Goal: Information Seeking & Learning: Check status

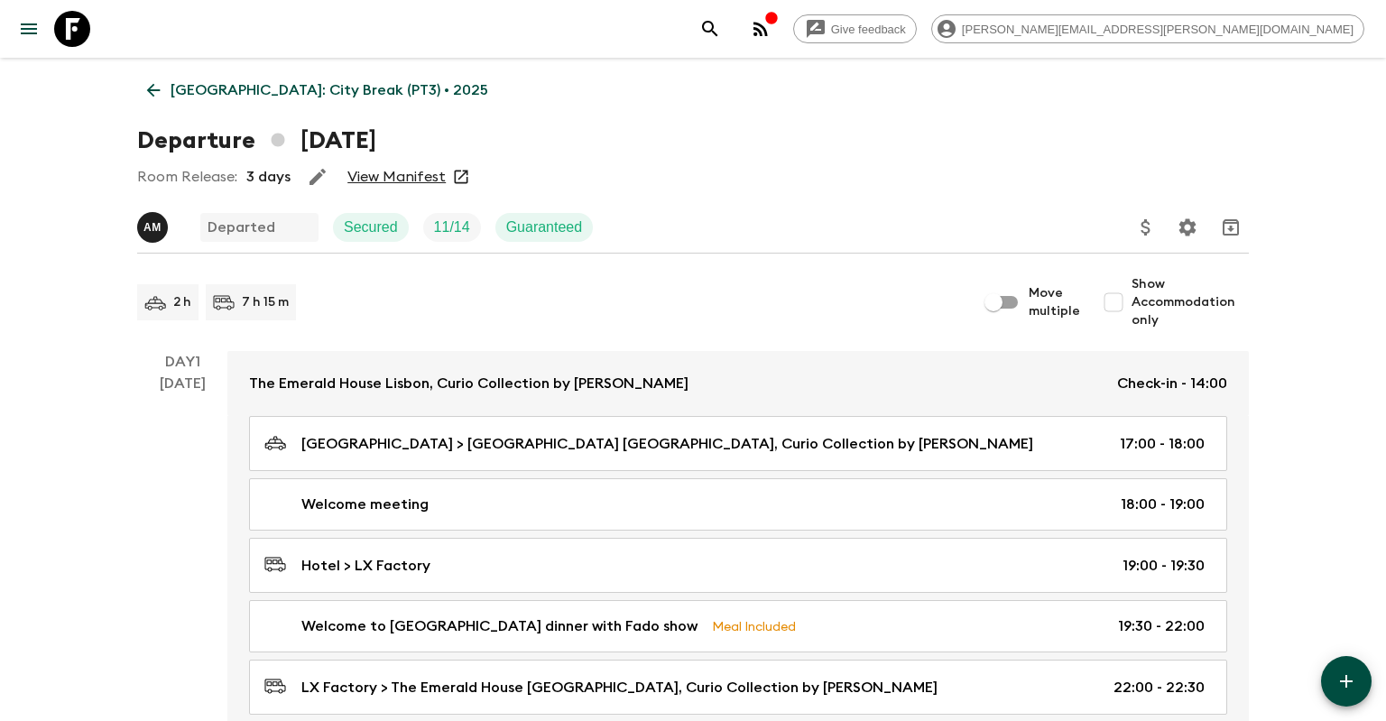
click at [165, 78] on link "[GEOGRAPHIC_DATA]: City Break (PT3) • 2025" at bounding box center [317, 90] width 361 height 36
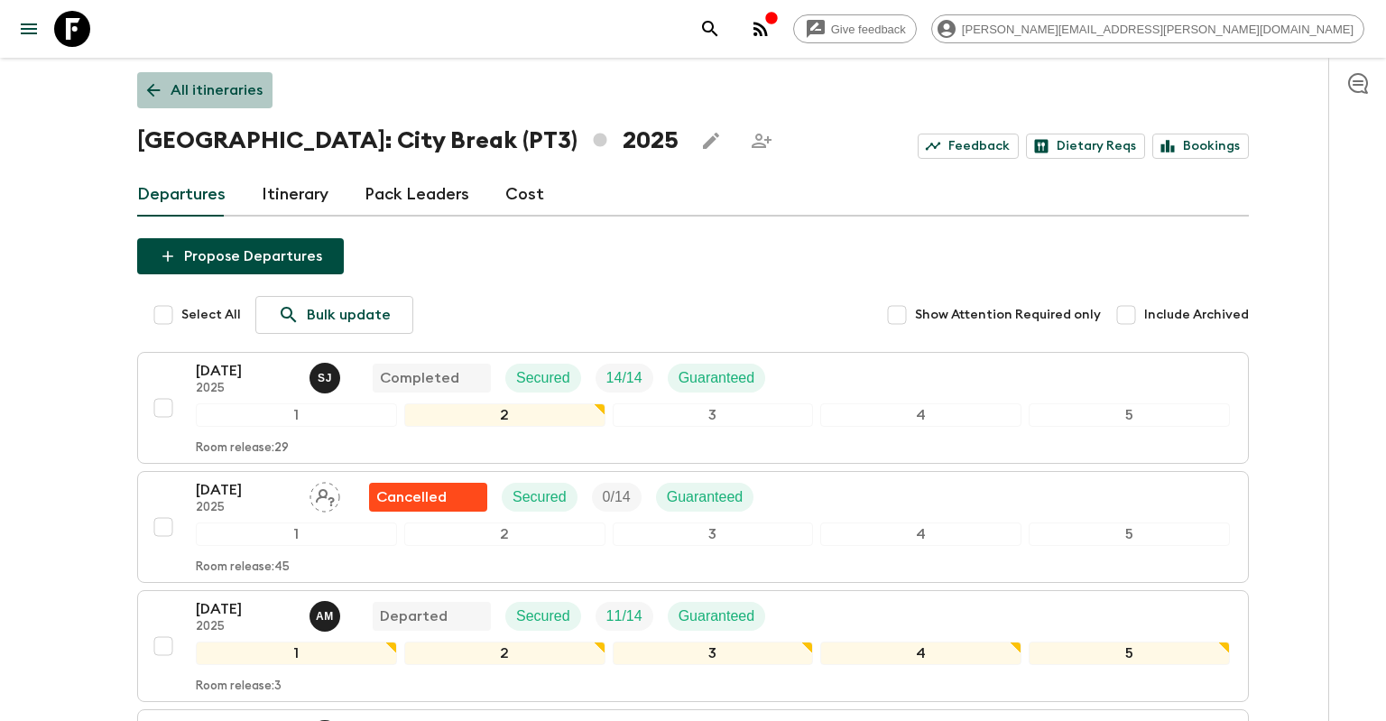
click at [215, 92] on p "All itineraries" at bounding box center [216, 90] width 92 height 22
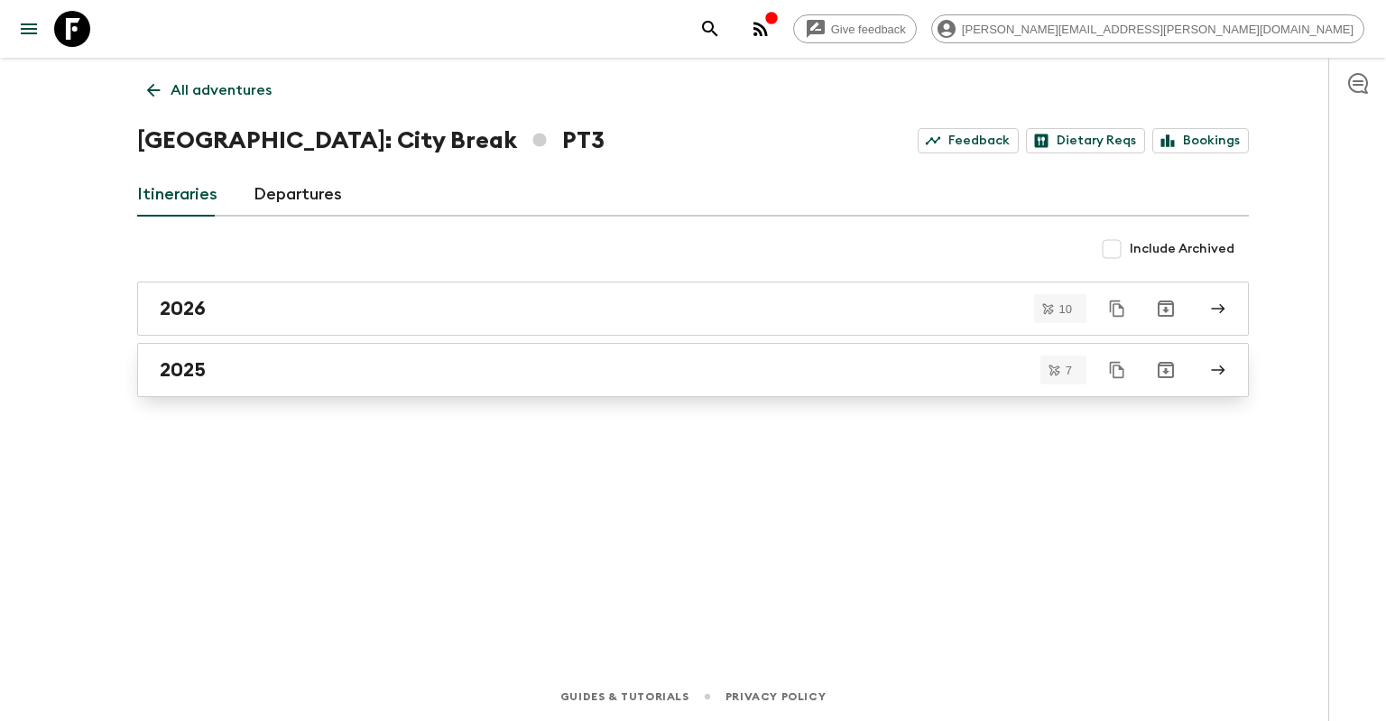
click at [248, 380] on div "2025" at bounding box center [676, 369] width 1032 height 23
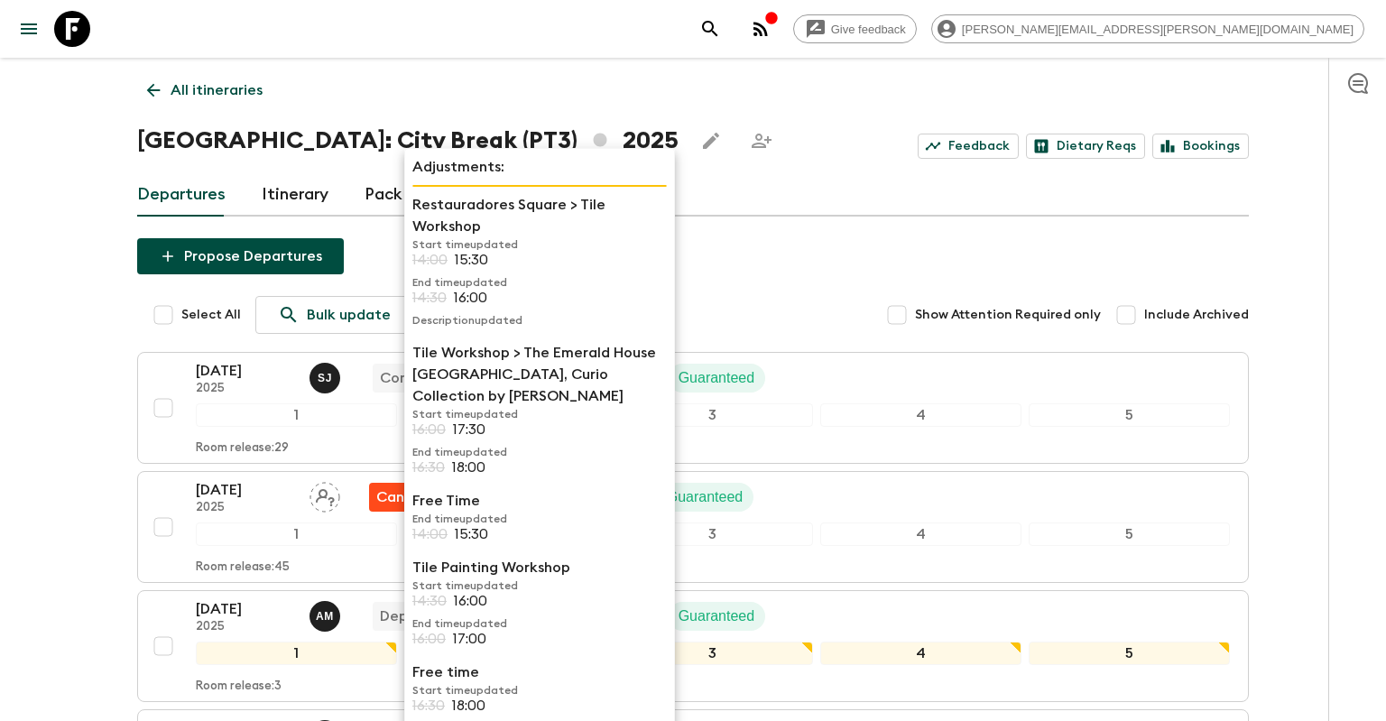
scroll to position [8, 0]
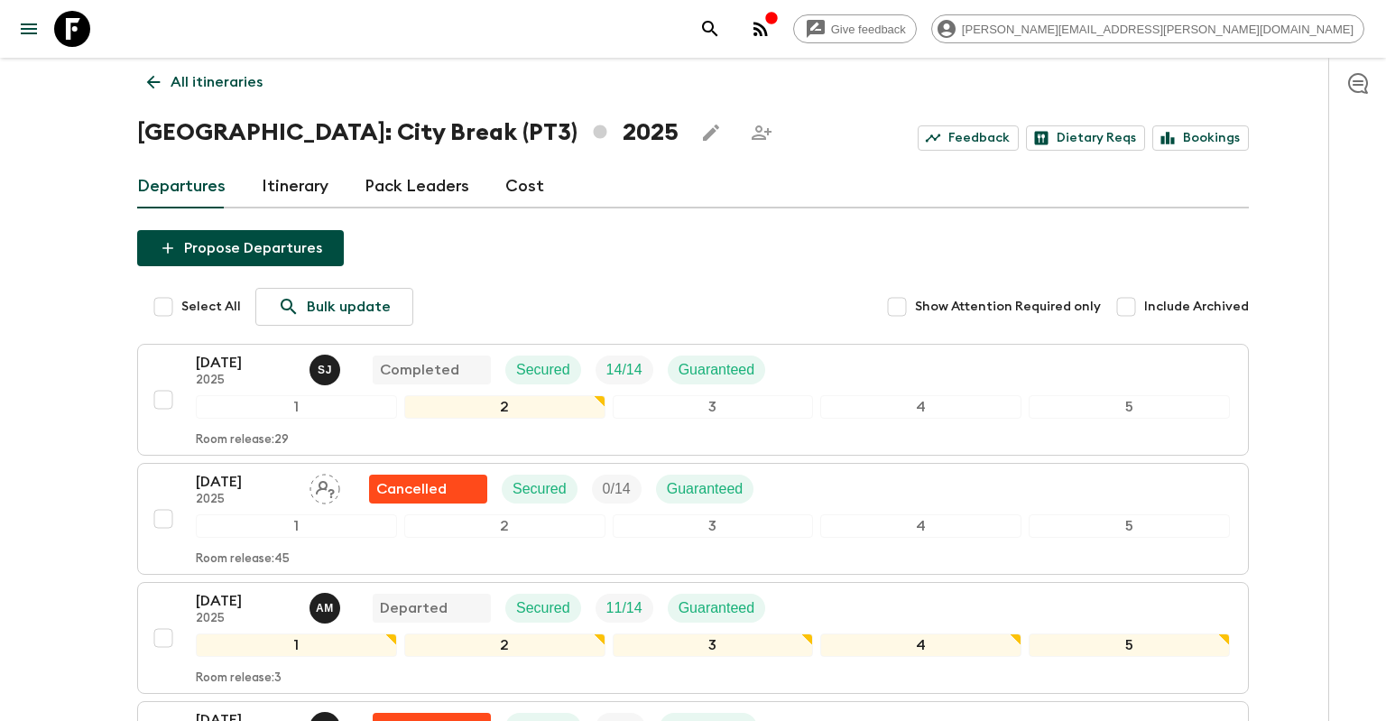
click at [739, 262] on div "Propose Departures Select All Bulk update Show Attention Required only Include …" at bounding box center [692, 721] width 1111 height 983
click at [744, 260] on div "Propose Departures Select All Bulk update Show Attention Required only Include …" at bounding box center [692, 721] width 1111 height 983
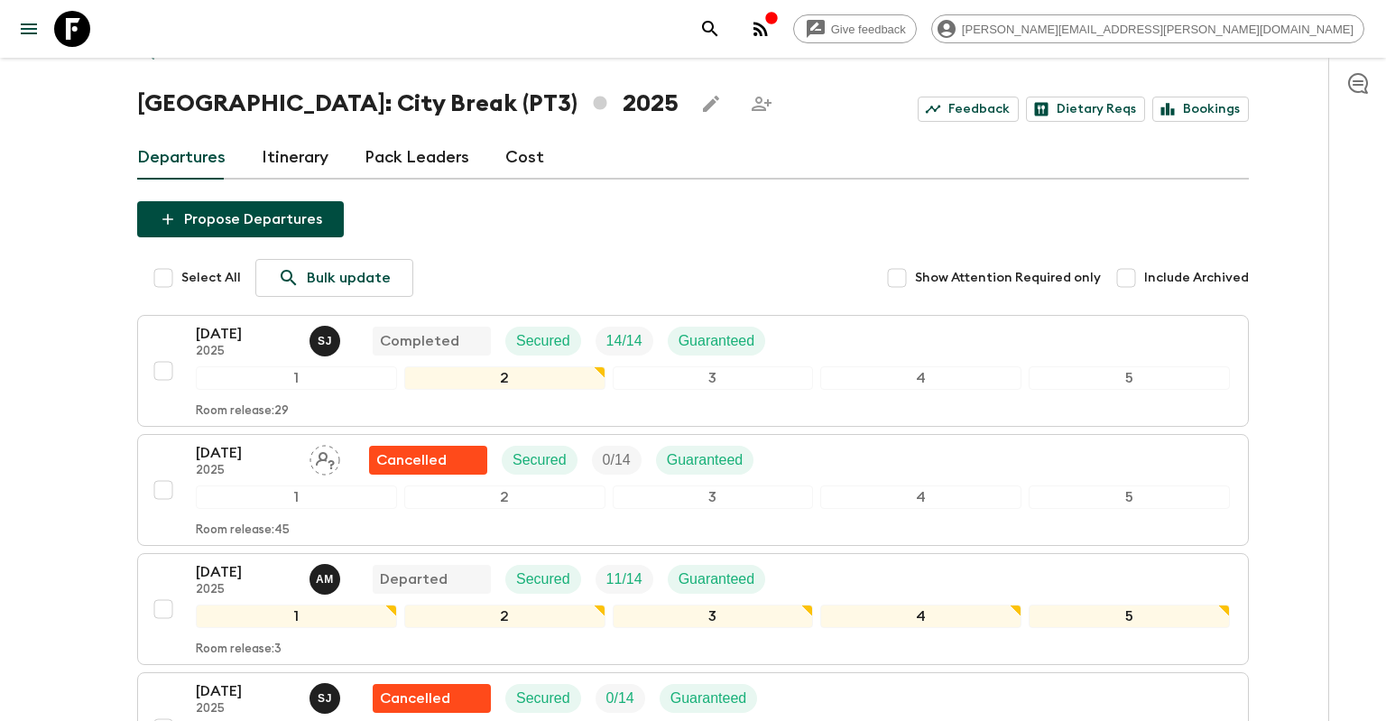
scroll to position [0, 0]
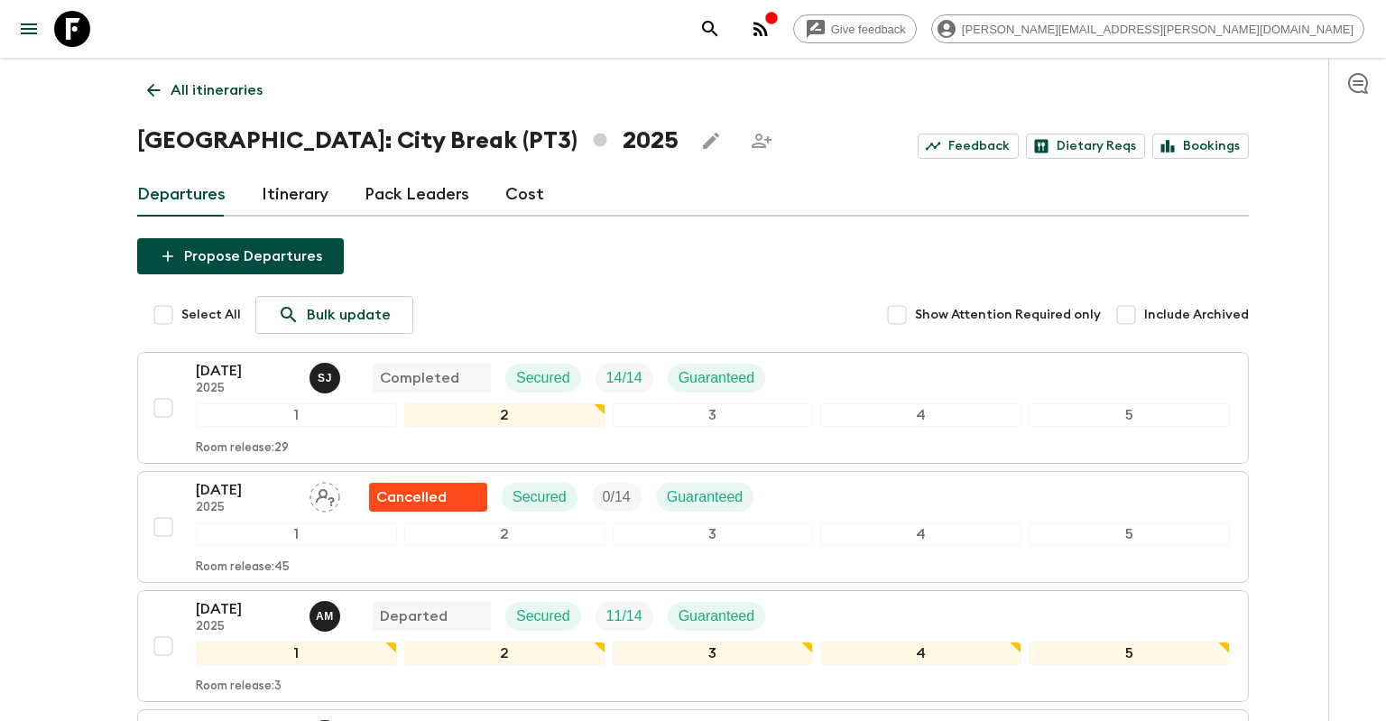
click at [176, 96] on p "All itineraries" at bounding box center [216, 90] width 92 height 22
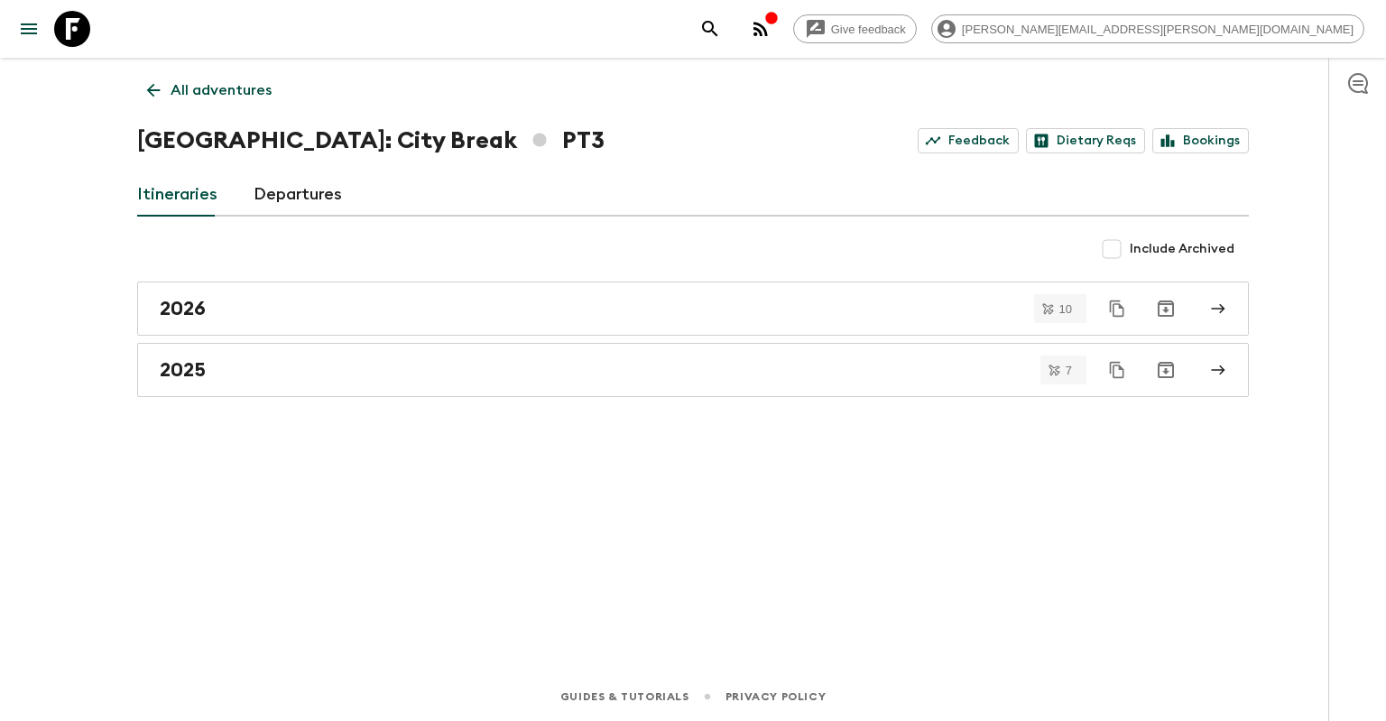
click at [242, 78] on link "All adventures" at bounding box center [209, 90] width 144 height 36
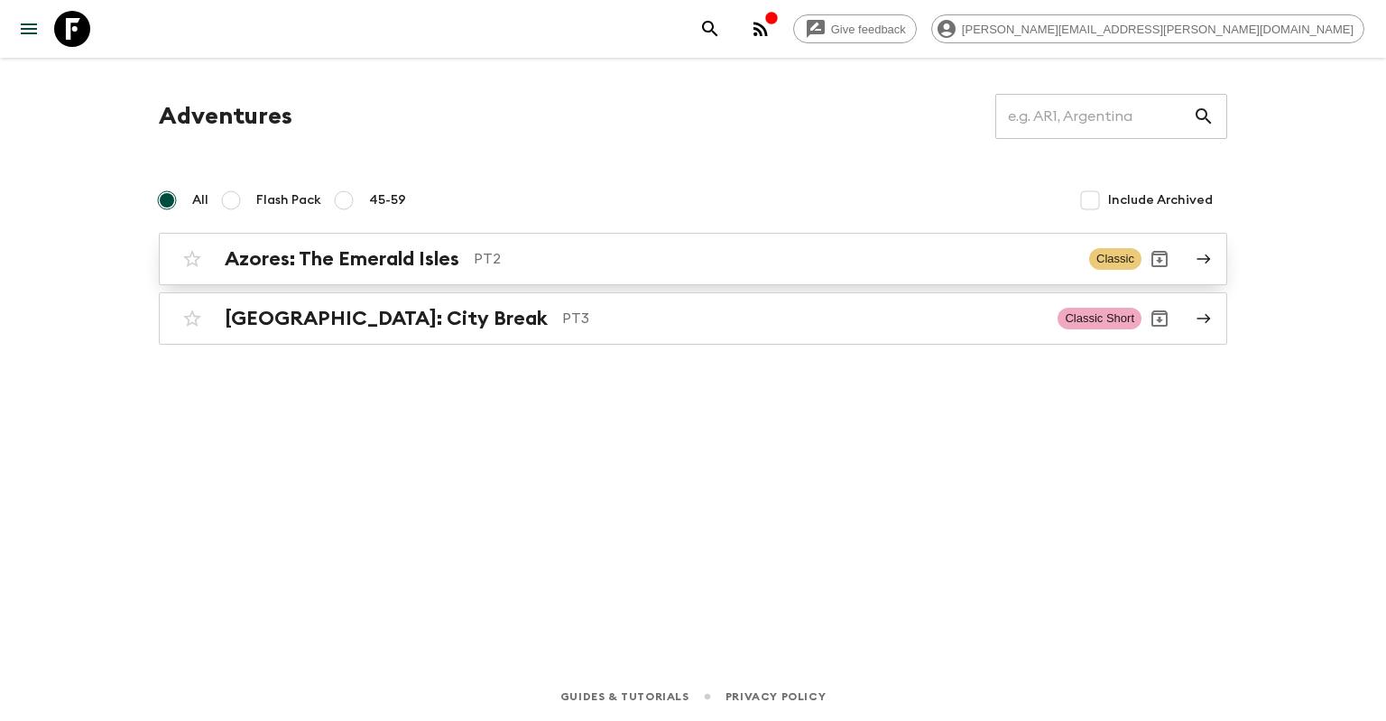
click at [315, 247] on div "Azores: The Emerald Isles PT2 Classic" at bounding box center [657, 259] width 967 height 36
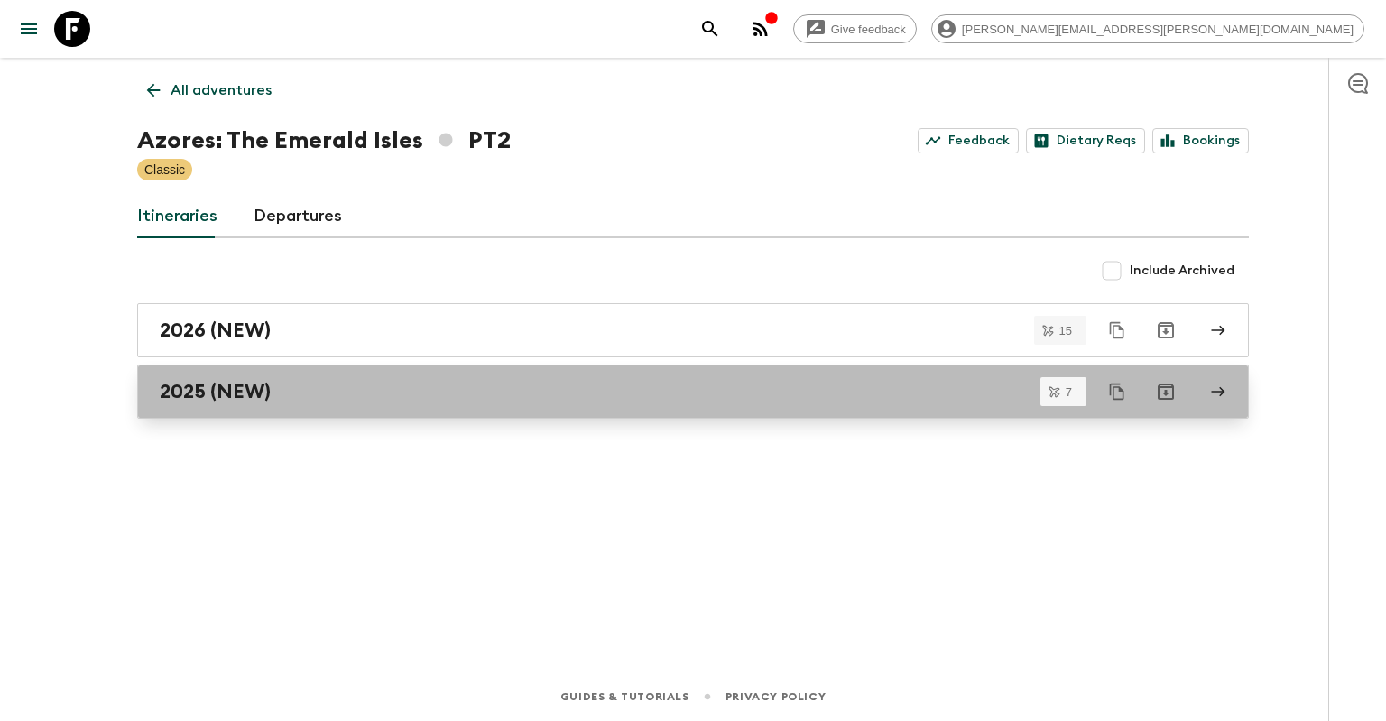
click at [330, 380] on div "2025 (NEW)" at bounding box center [676, 391] width 1032 height 23
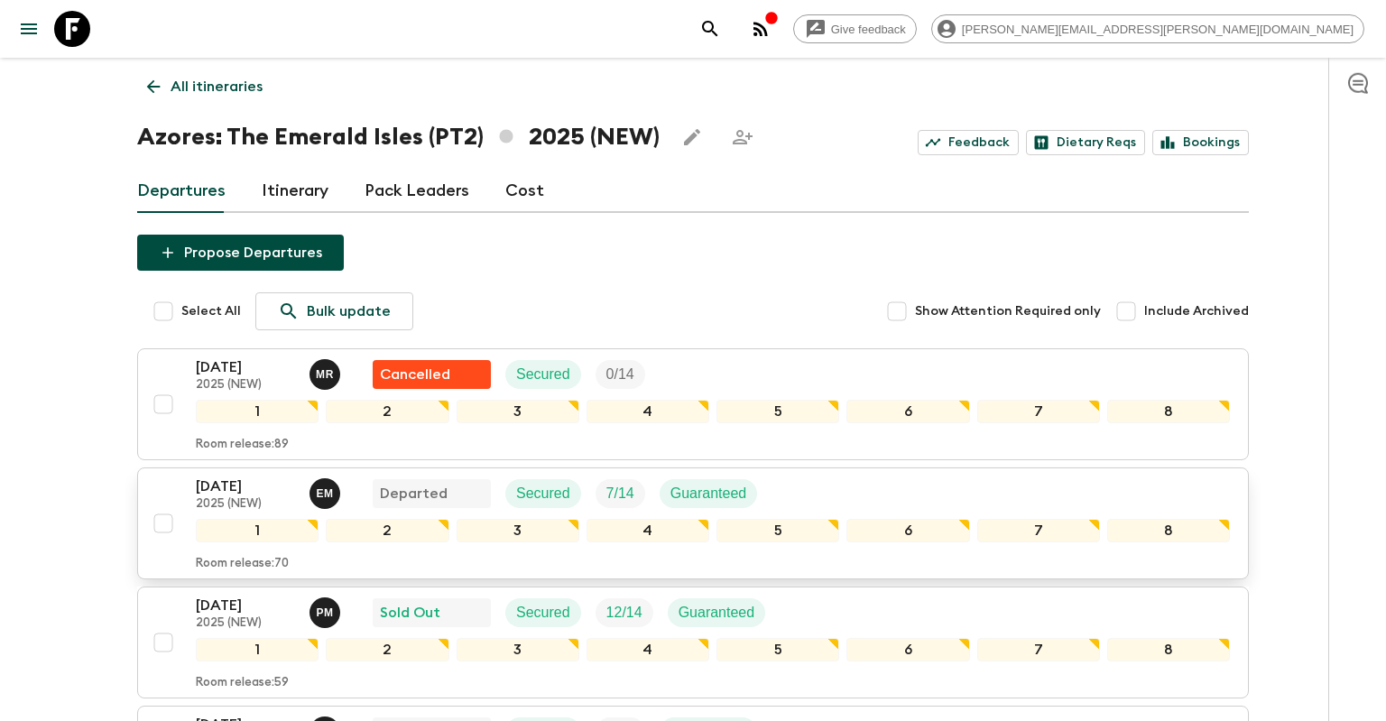
scroll to position [5, 0]
click at [865, 487] on div "[DATE] 2025 (NEW) E M Departed Secured 7 / 14 Guaranteed" at bounding box center [713, 492] width 1034 height 36
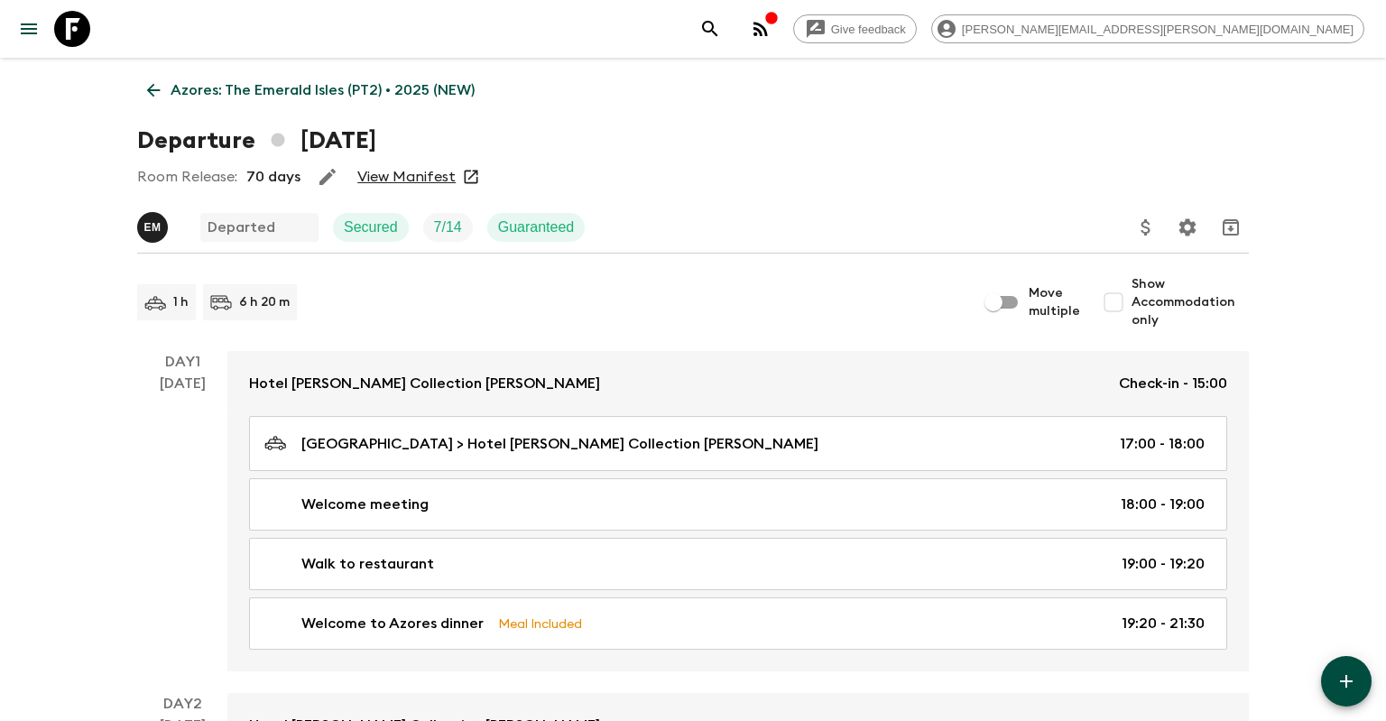
click at [146, 97] on icon at bounding box center [153, 90] width 20 height 20
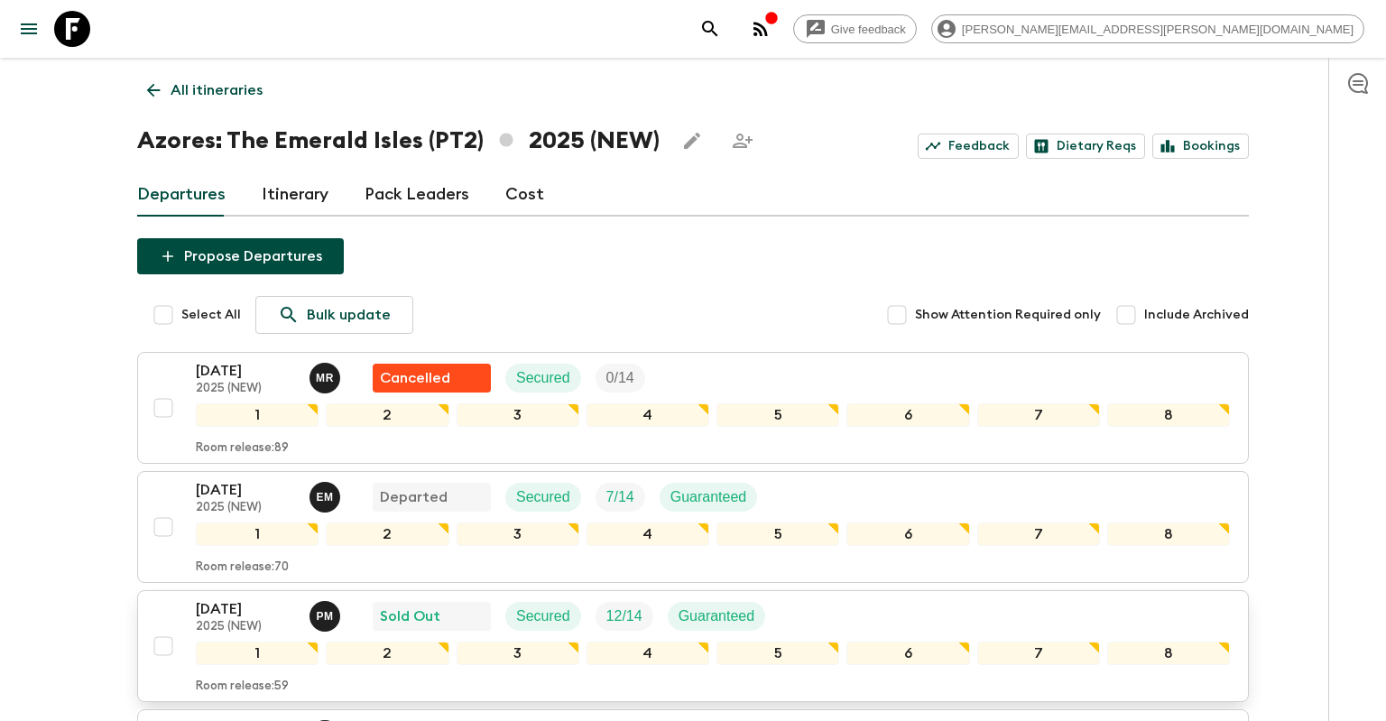
click at [150, 610] on div "[DATE] 2025 (NEW) P M Sold Out Secured 12 / 14 Guaranteed 1 2 3 4 5 6 7 8 Room …" at bounding box center [687, 646] width 1084 height 96
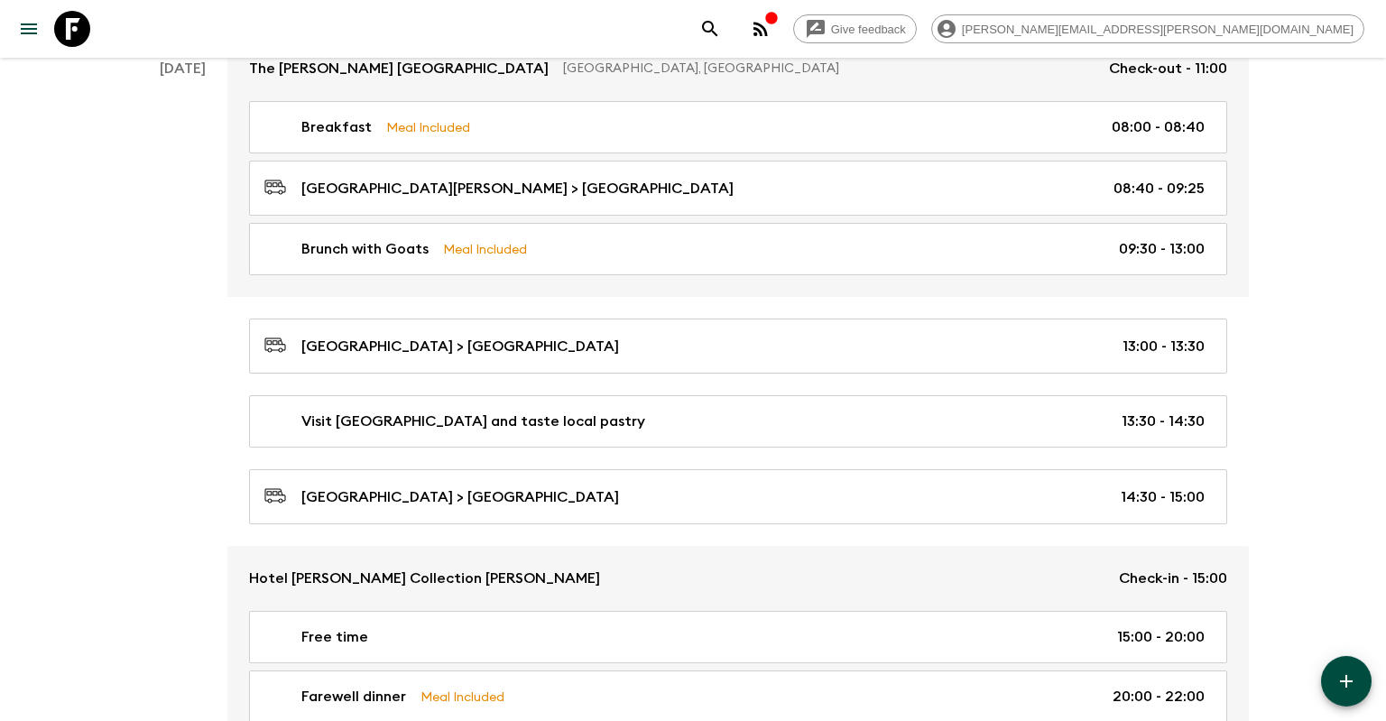
scroll to position [3470, 0]
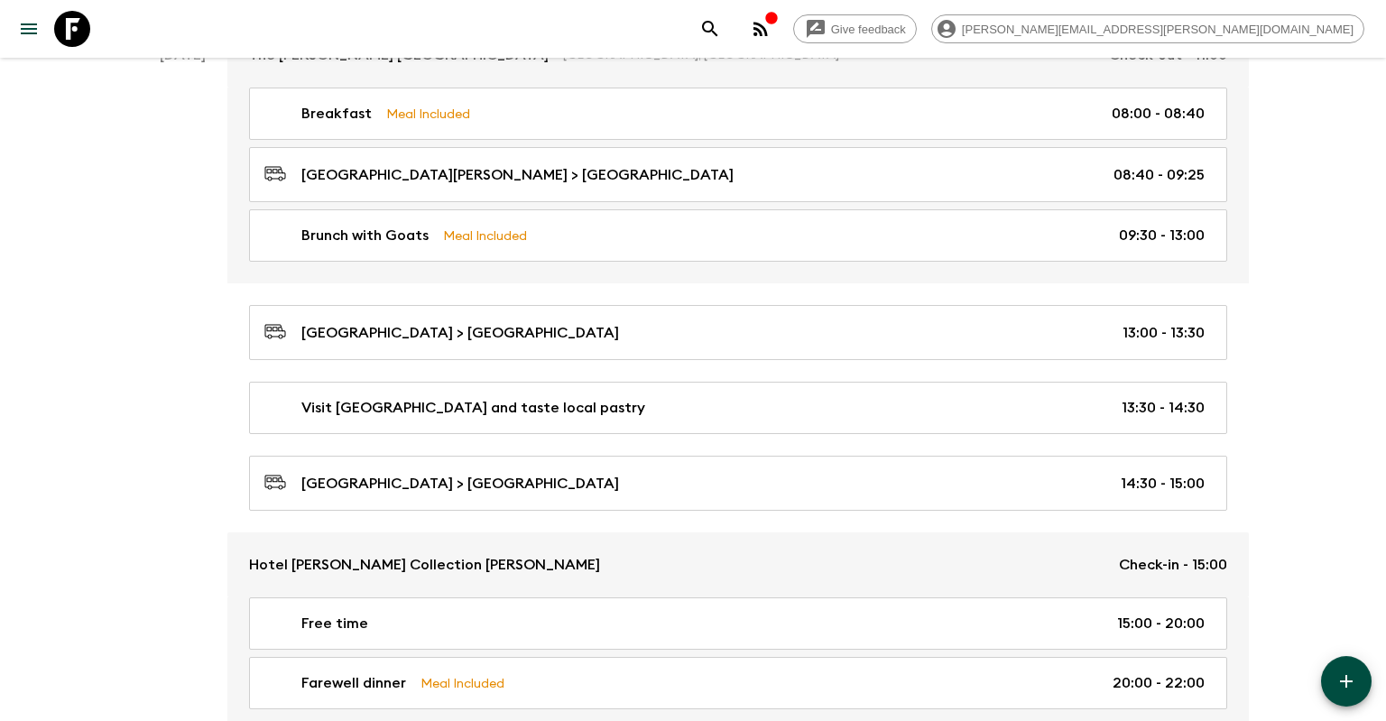
click at [88, 23] on icon at bounding box center [72, 29] width 36 height 36
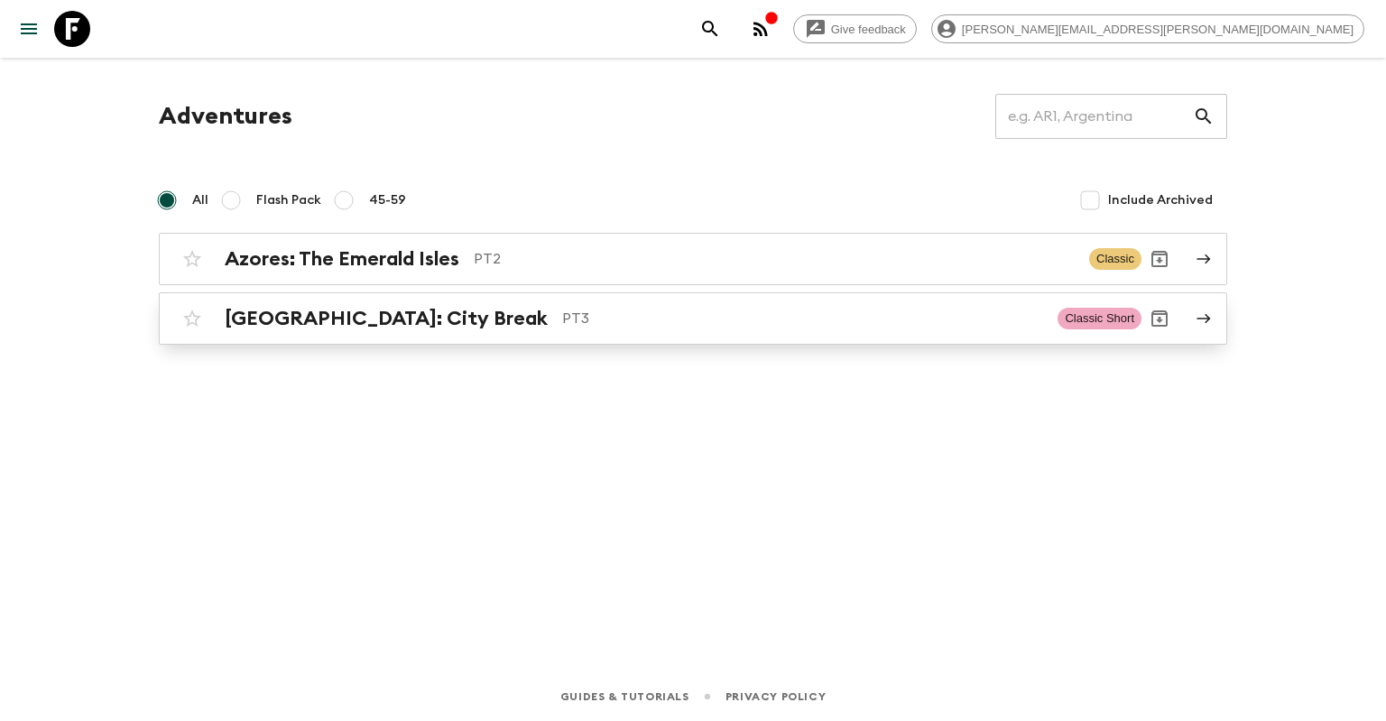
click at [319, 311] on h2 "[GEOGRAPHIC_DATA]: City Break" at bounding box center [386, 318] width 323 height 23
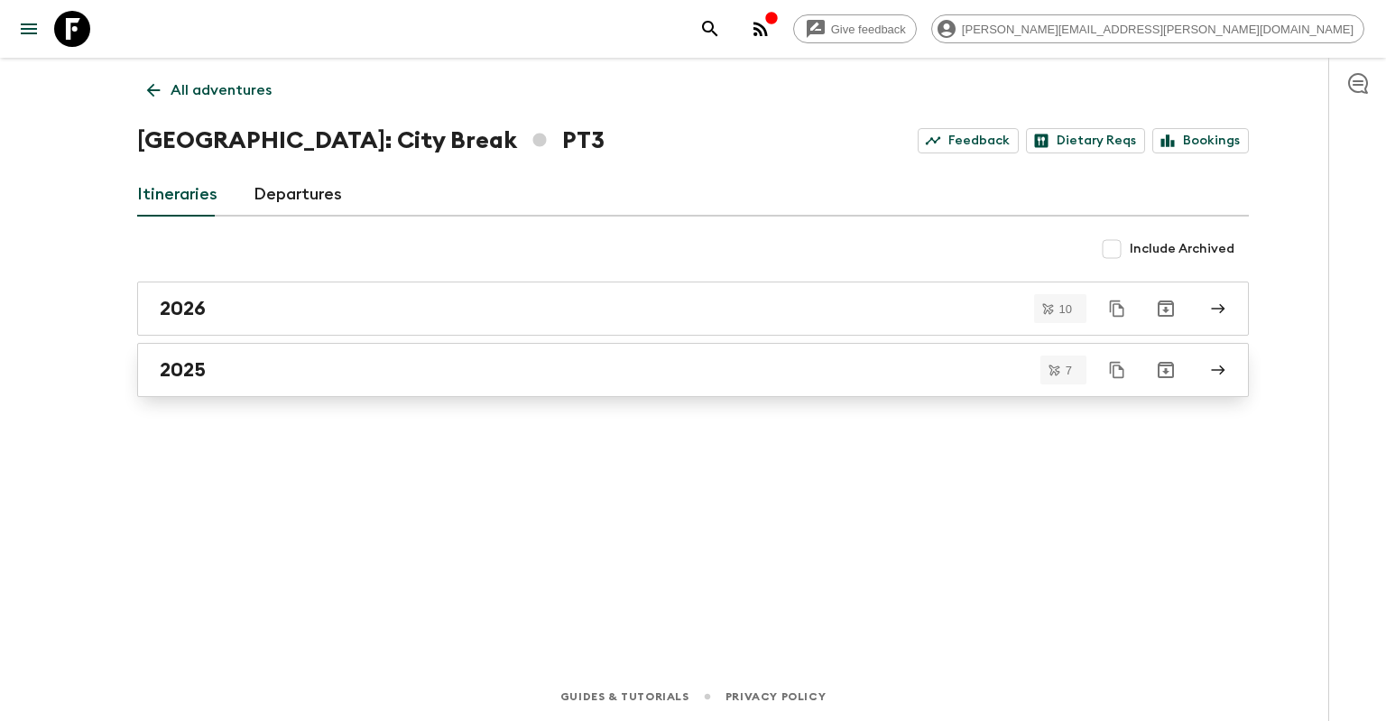
click at [235, 371] on div "2025" at bounding box center [676, 369] width 1032 height 23
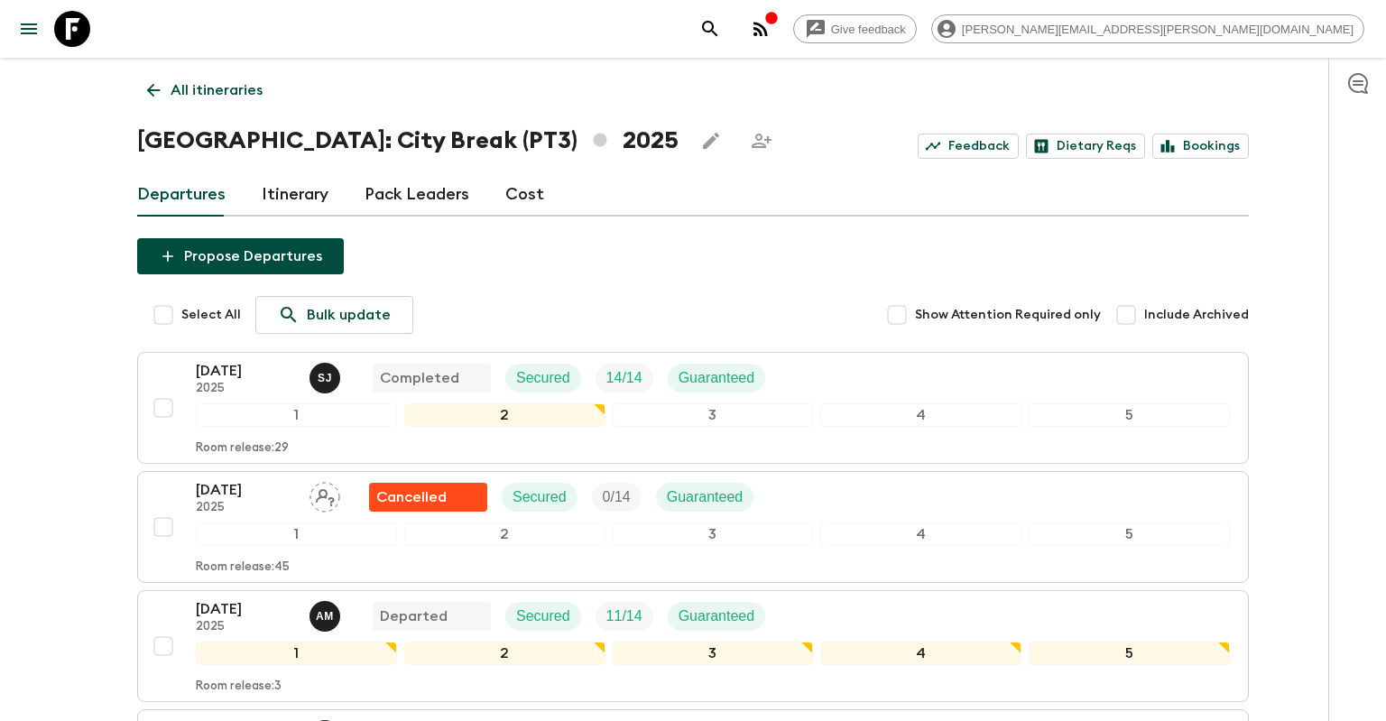
click at [207, 98] on p "All itineraries" at bounding box center [216, 90] width 92 height 22
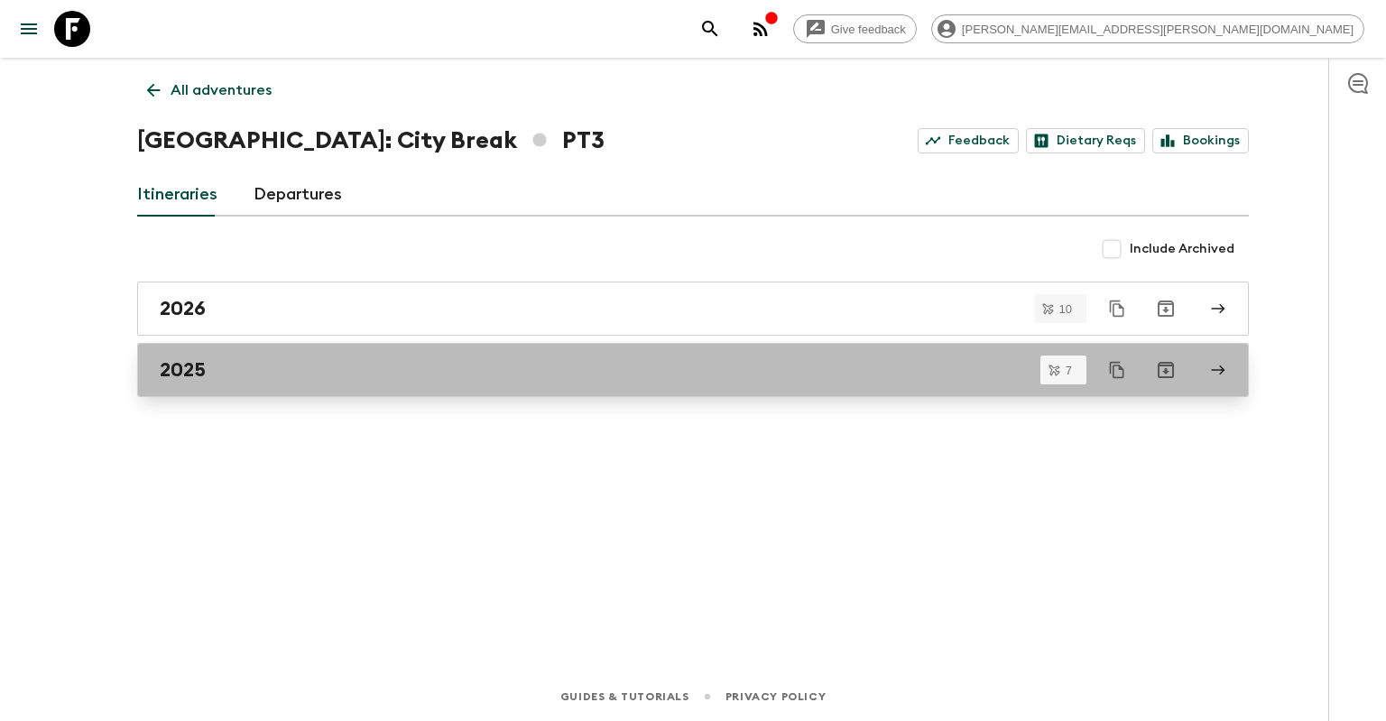
click at [238, 367] on div "2025" at bounding box center [676, 369] width 1032 height 23
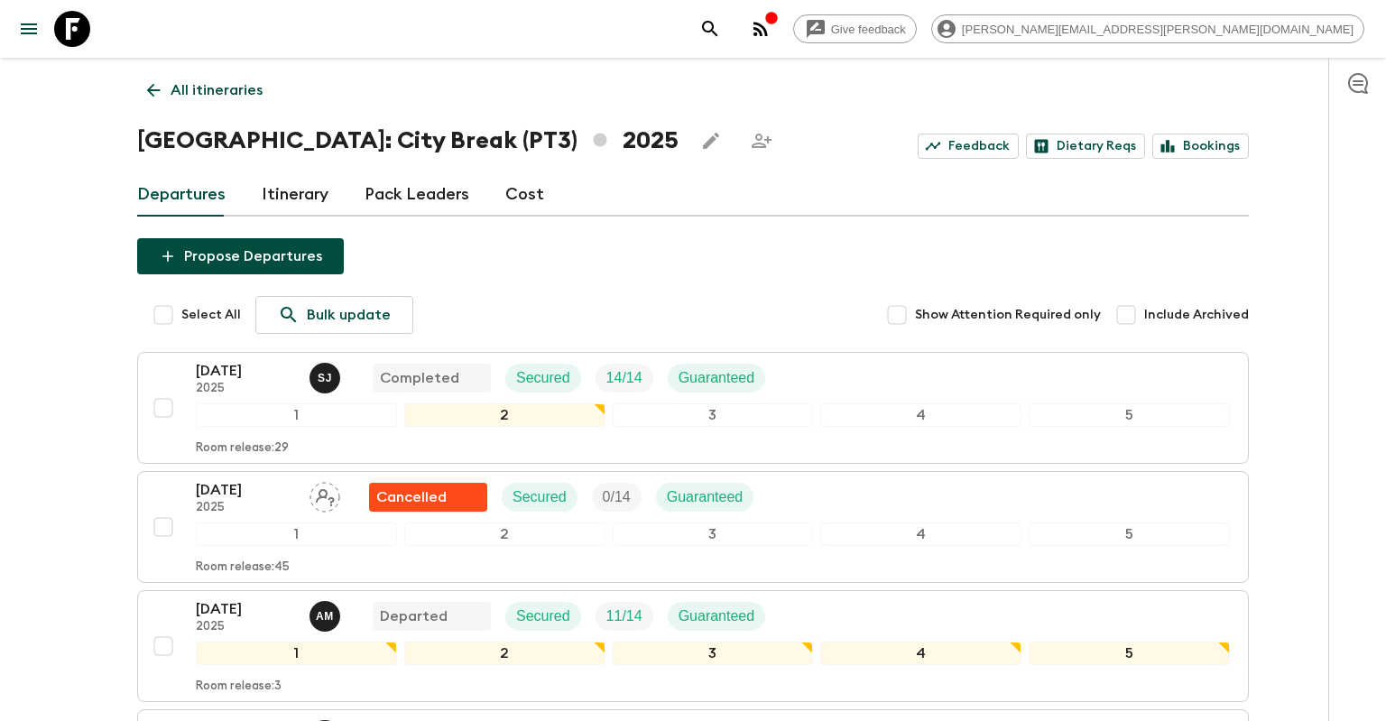
click at [308, 193] on link "Itinerary" at bounding box center [295, 194] width 67 height 43
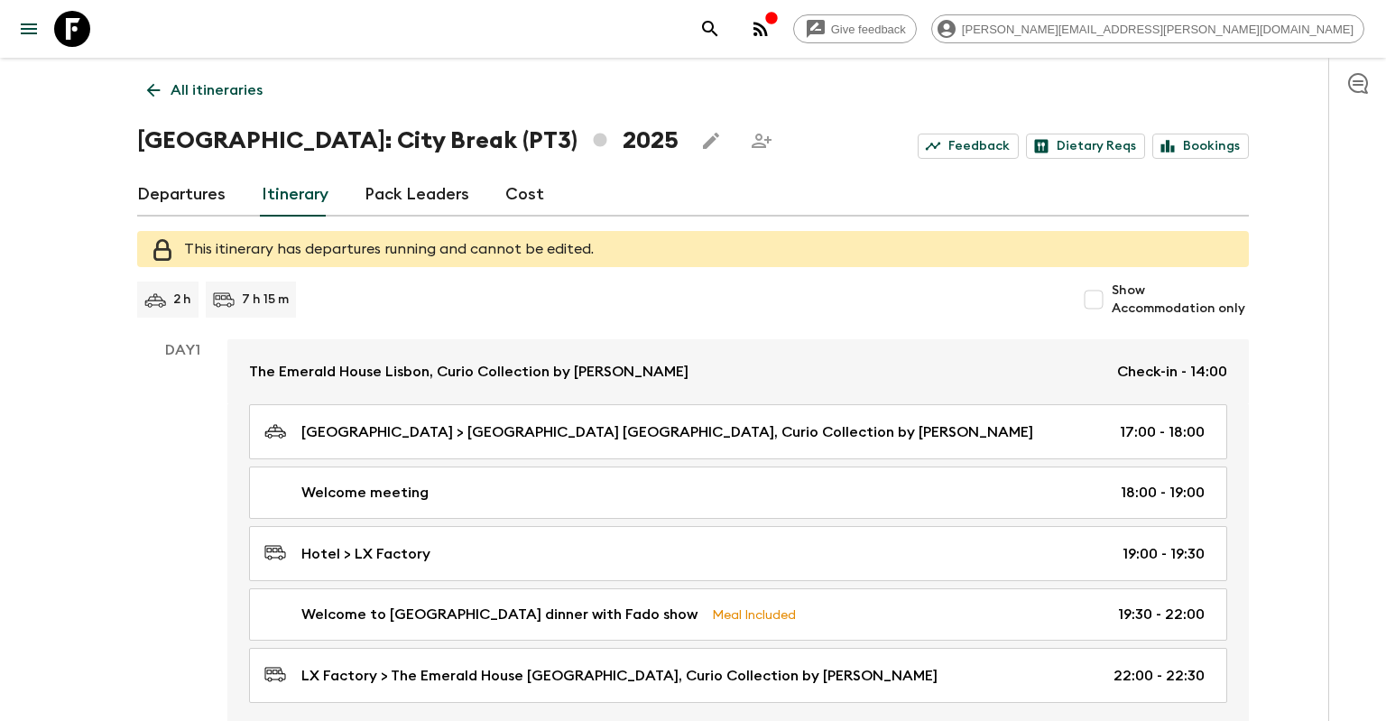
click at [171, 96] on p "All itineraries" at bounding box center [216, 90] width 92 height 22
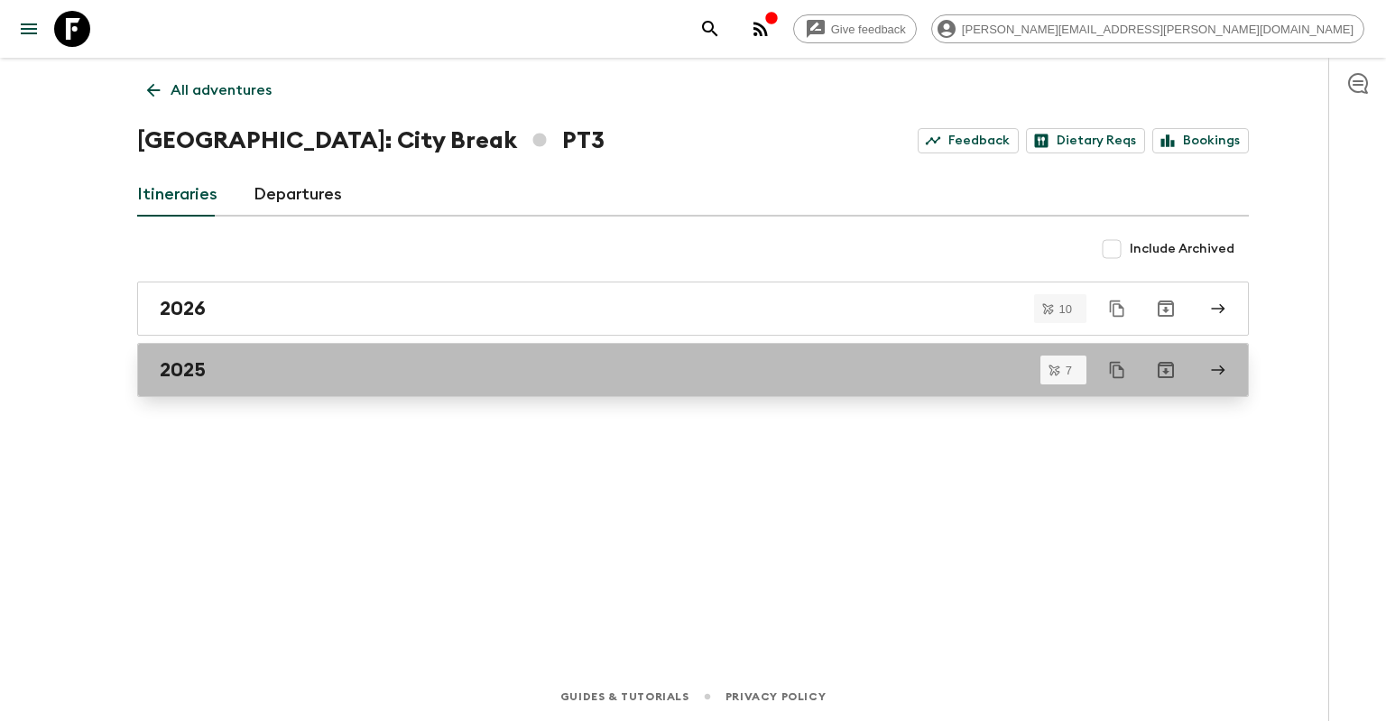
click at [274, 382] on link "2025" at bounding box center [692, 370] width 1111 height 54
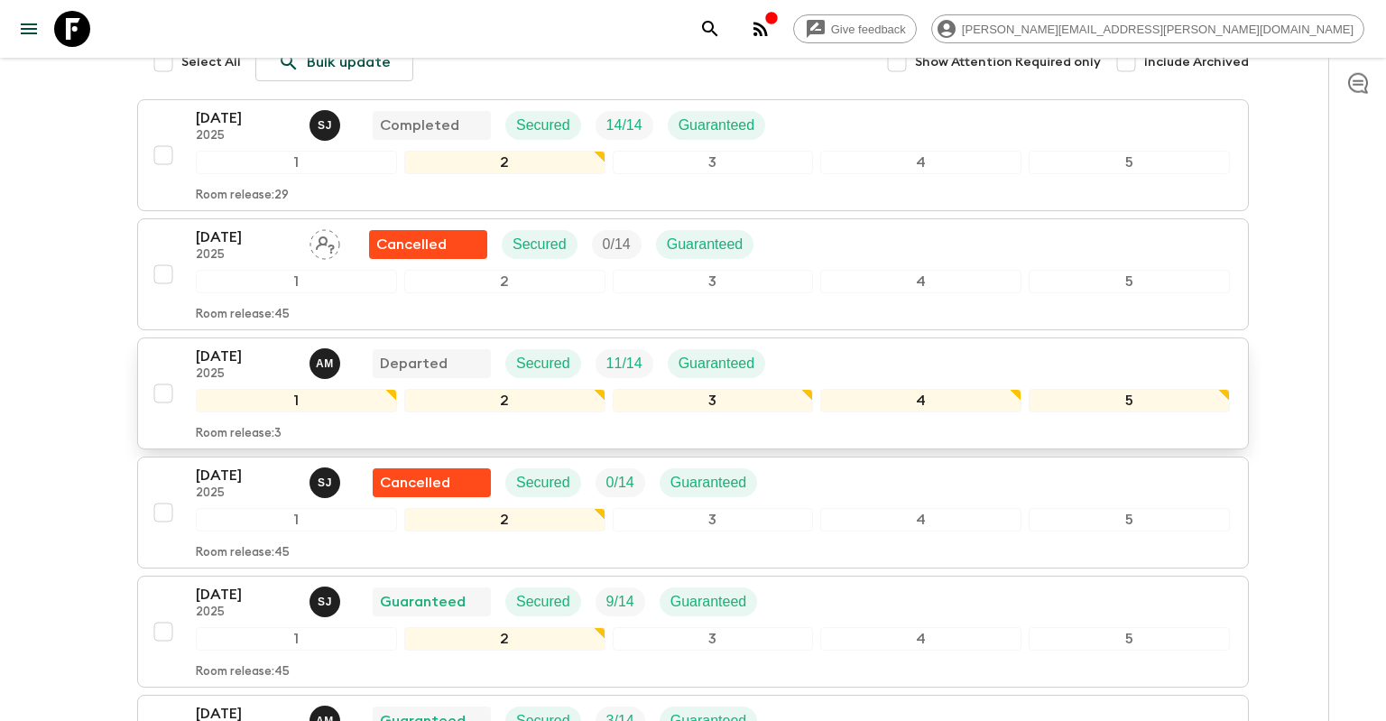
scroll to position [285, 0]
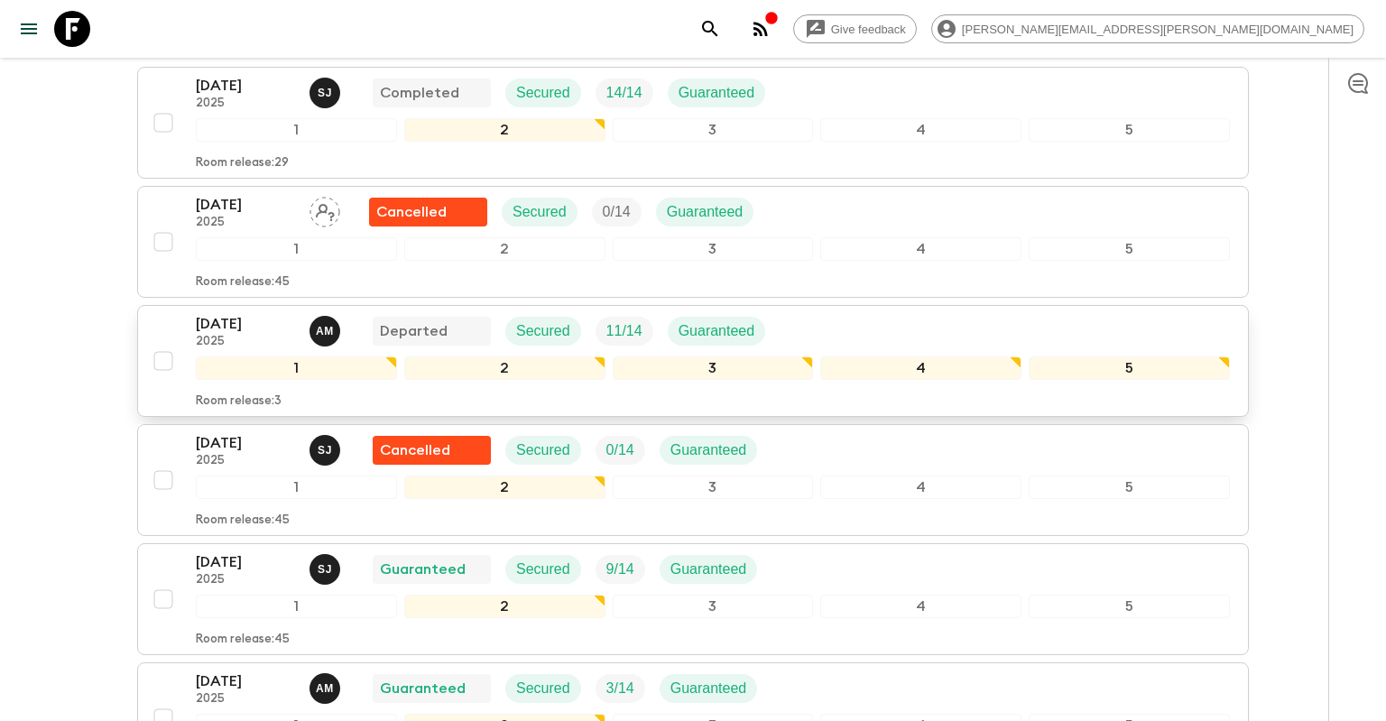
click at [885, 321] on div "[DATE] 2025 A M Departed Secured 11 / 14 Guaranteed" at bounding box center [713, 331] width 1034 height 36
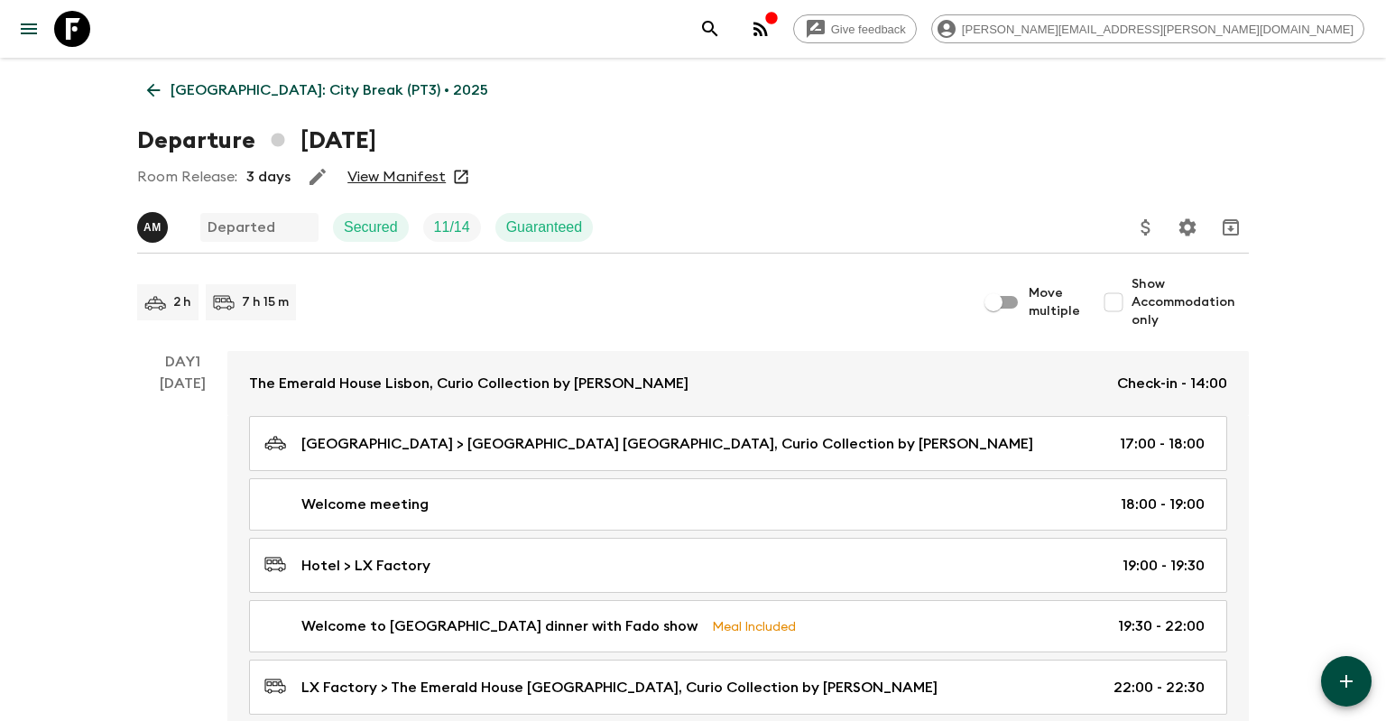
click at [364, 179] on link "View Manifest" at bounding box center [396, 177] width 98 height 18
click at [316, 97] on p "[GEOGRAPHIC_DATA]: City Break (PT3) • 2025" at bounding box center [329, 90] width 318 height 22
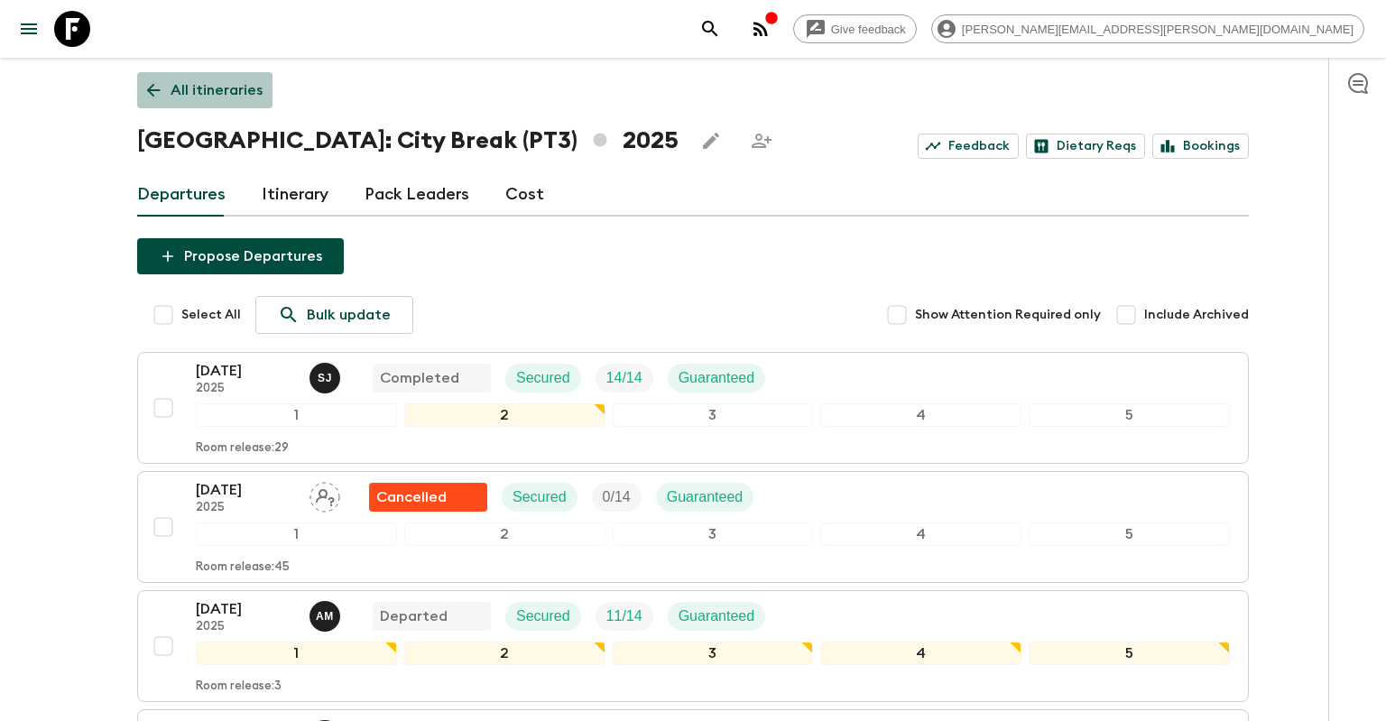
click at [207, 96] on p "All itineraries" at bounding box center [216, 90] width 92 height 22
